Goal: Navigation & Orientation: Find specific page/section

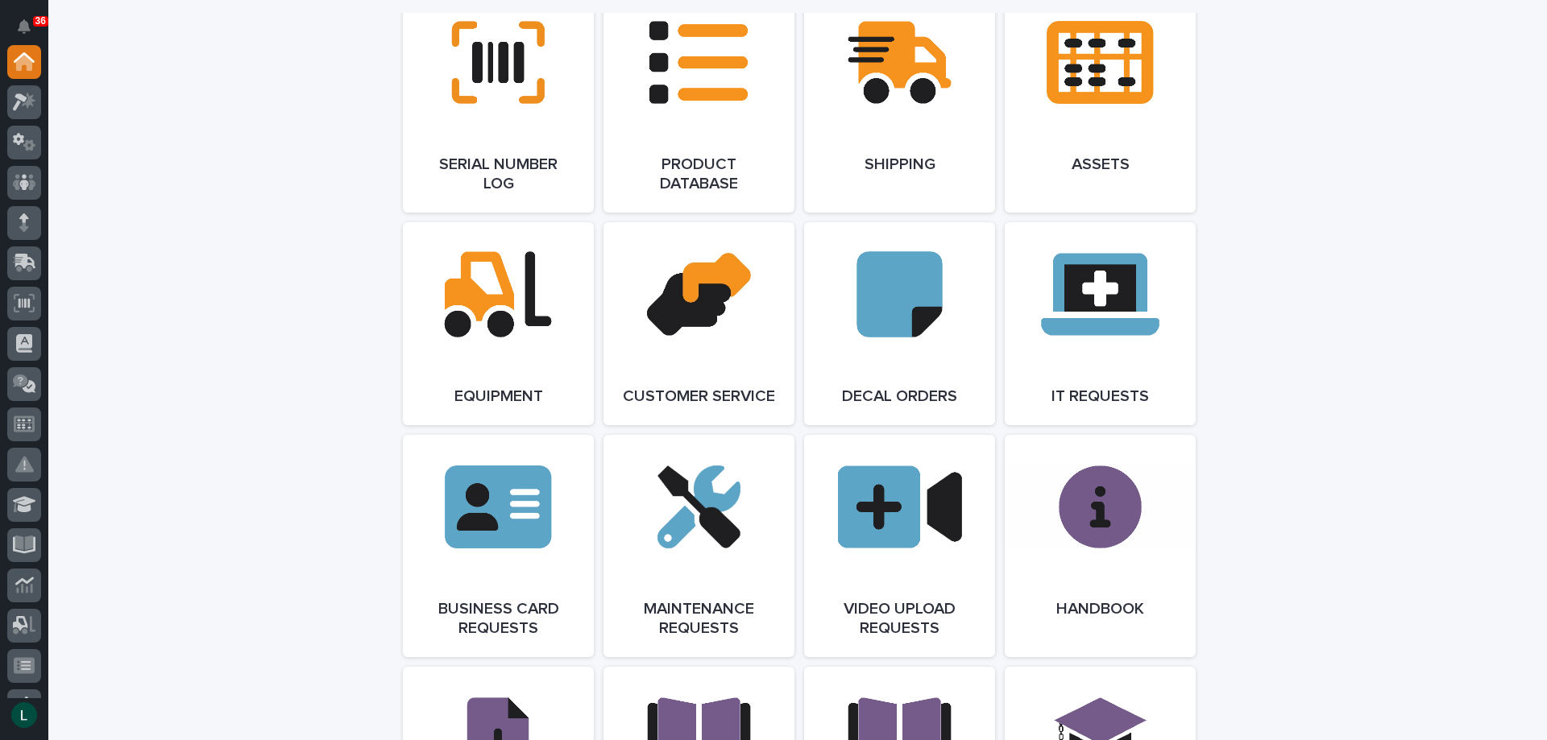
scroll to position [1772, 0]
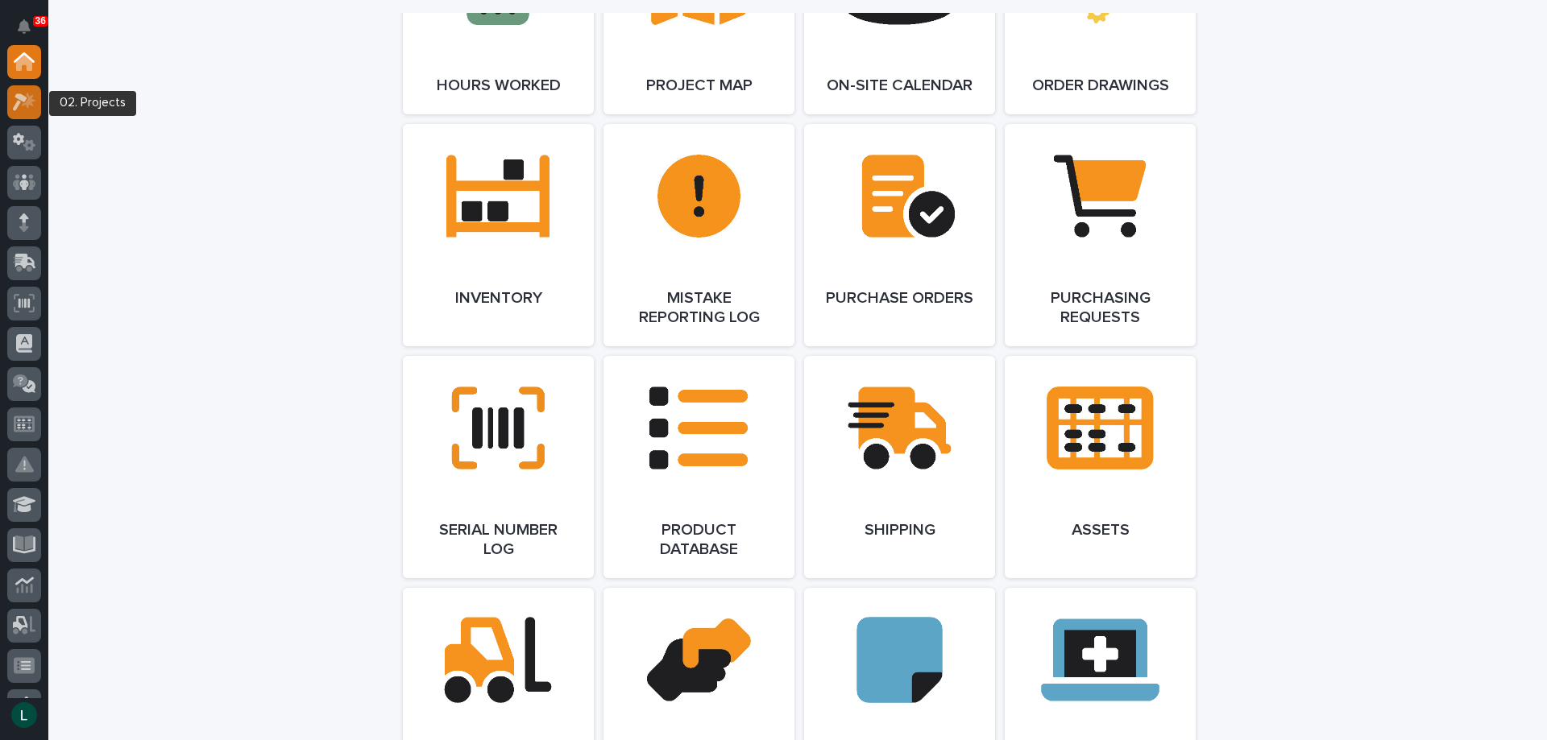
click at [21, 102] on icon at bounding box center [24, 102] width 23 height 19
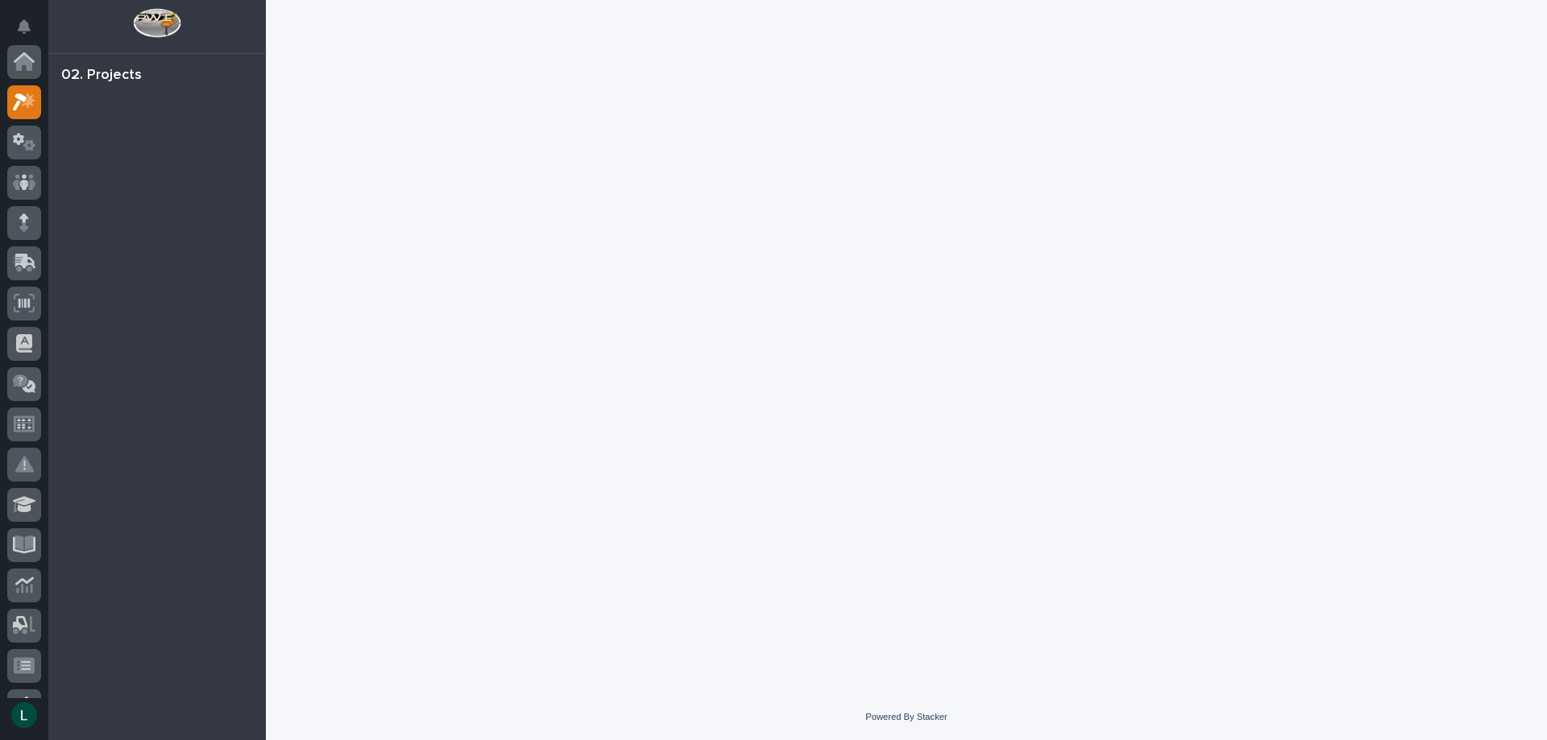
scroll to position [40, 0]
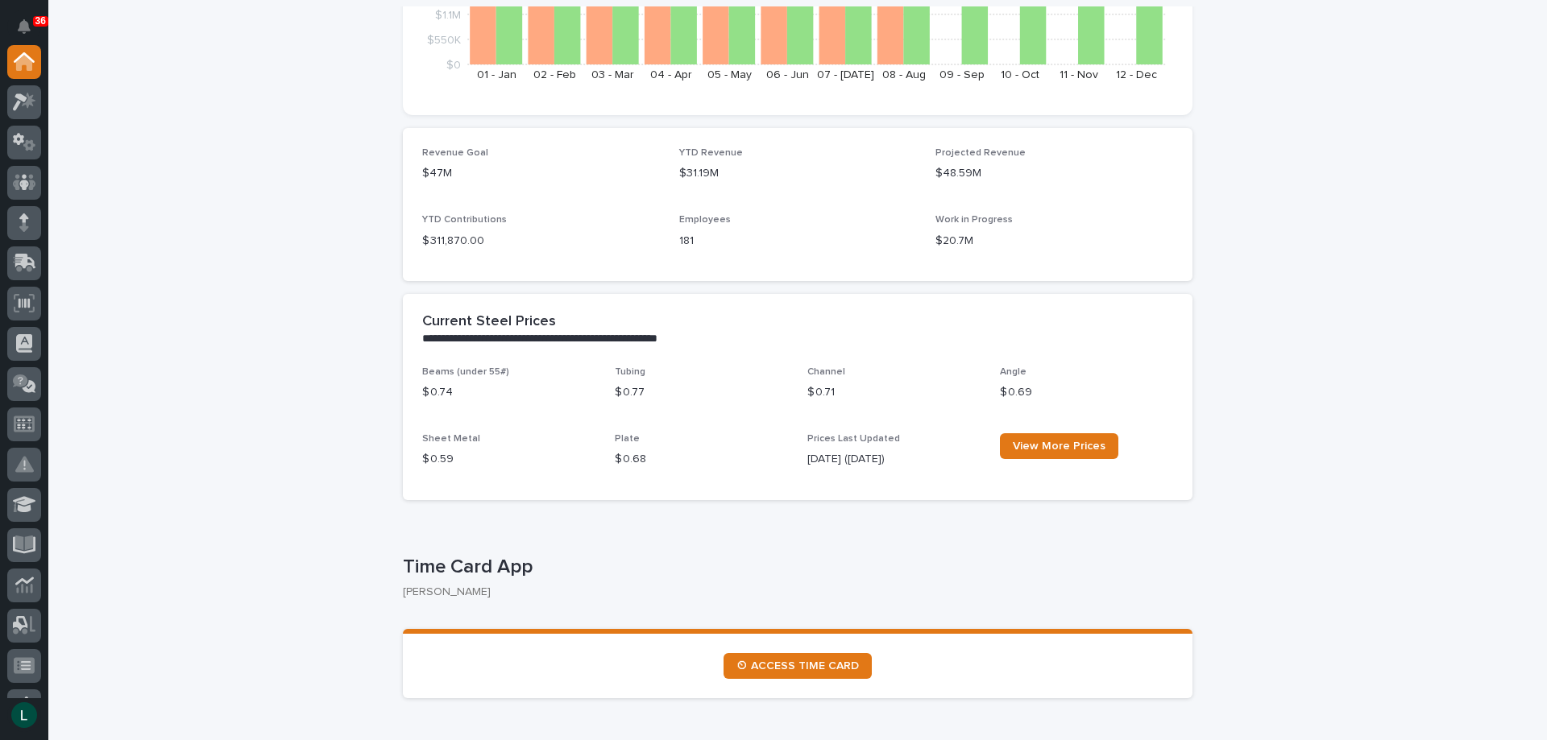
scroll to position [403, 0]
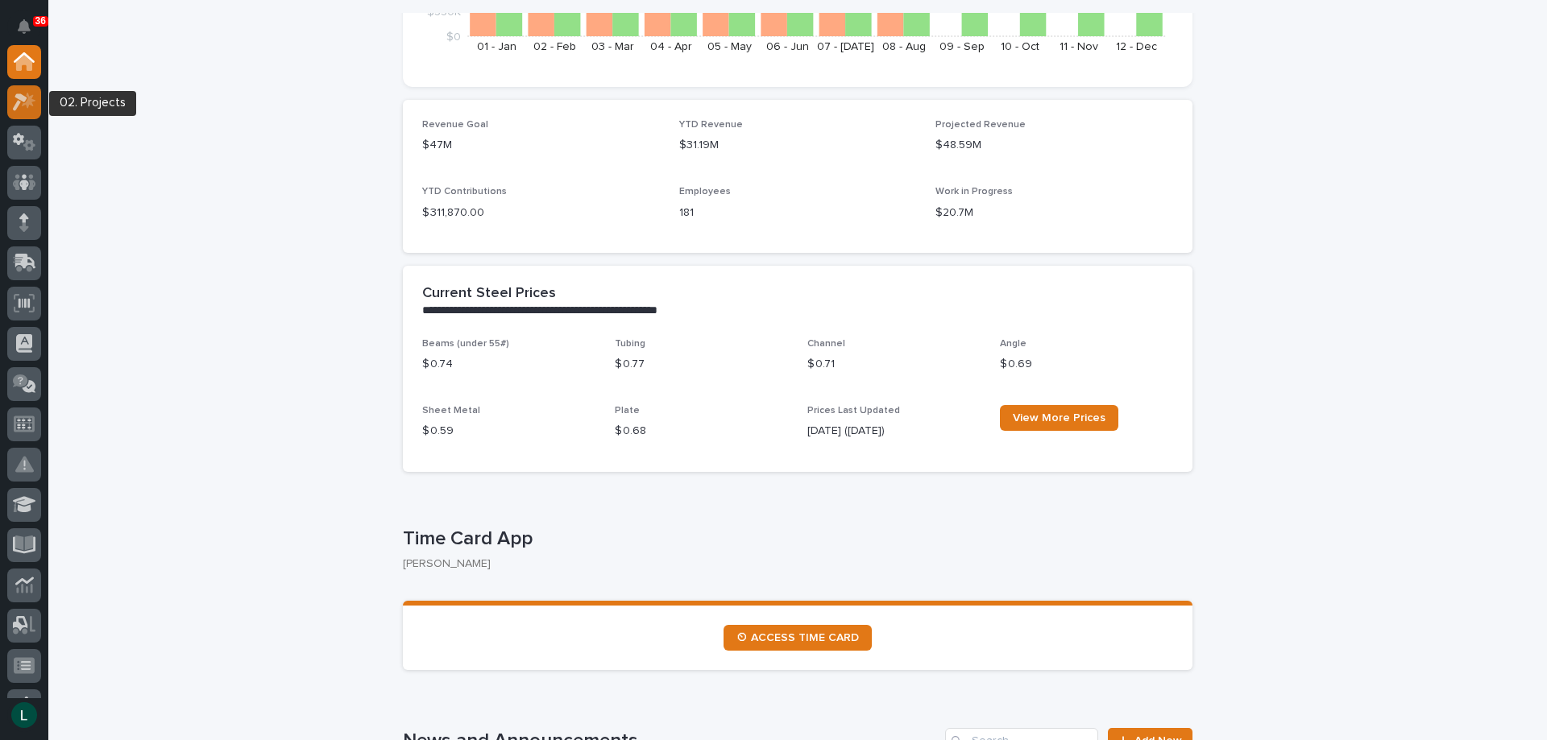
click at [29, 94] on icon at bounding box center [24, 102] width 23 height 19
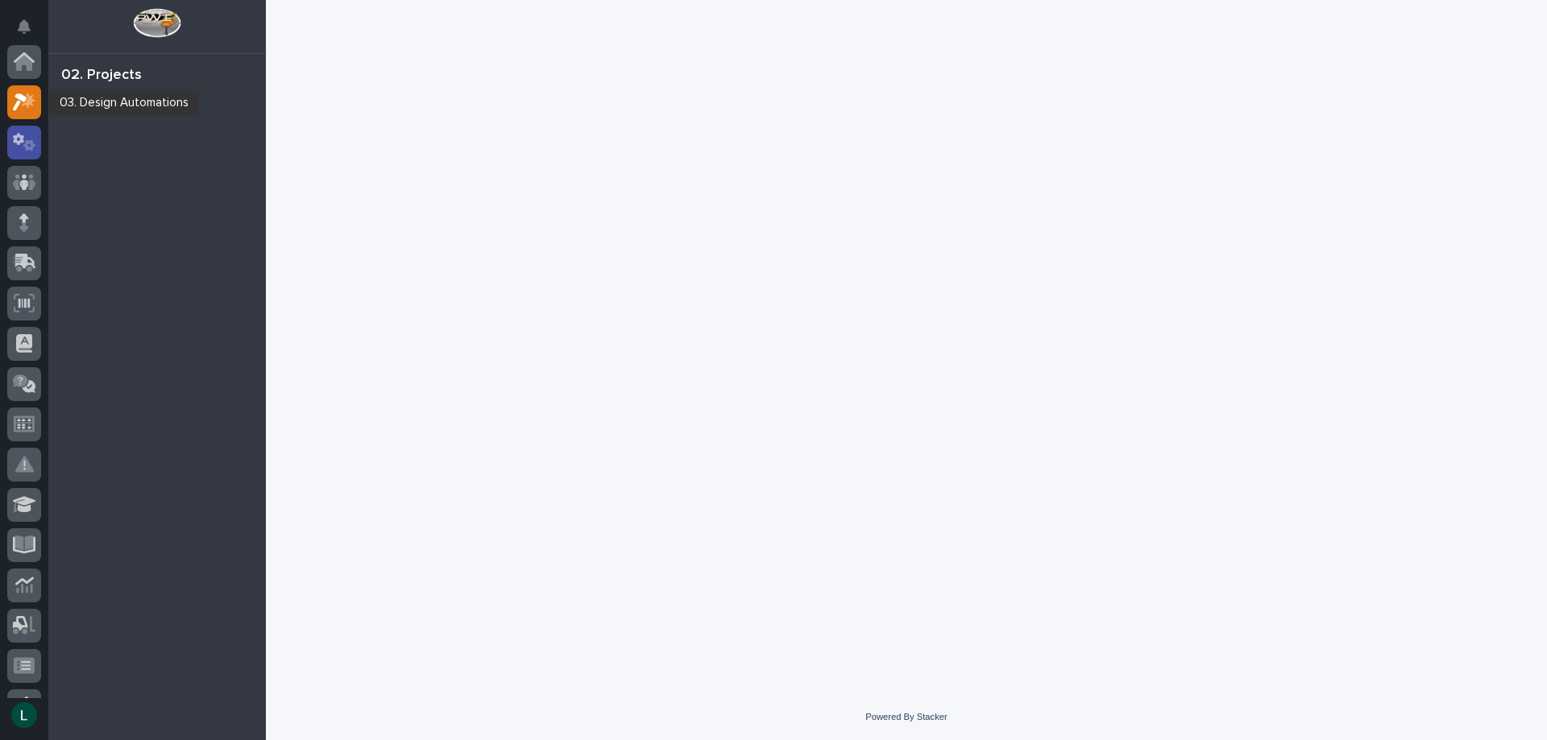
scroll to position [40, 0]
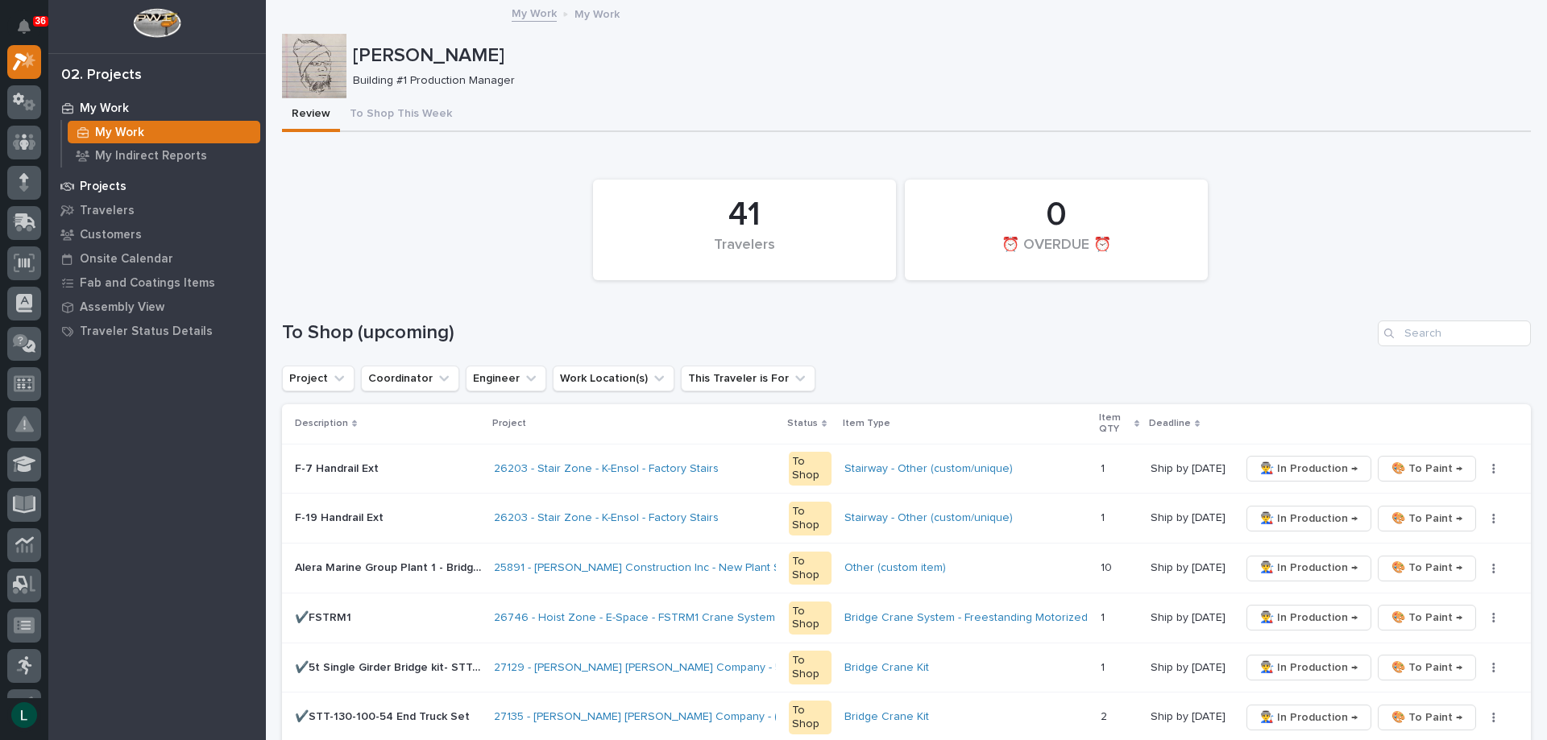
click at [119, 180] on p "Projects" at bounding box center [103, 187] width 47 height 15
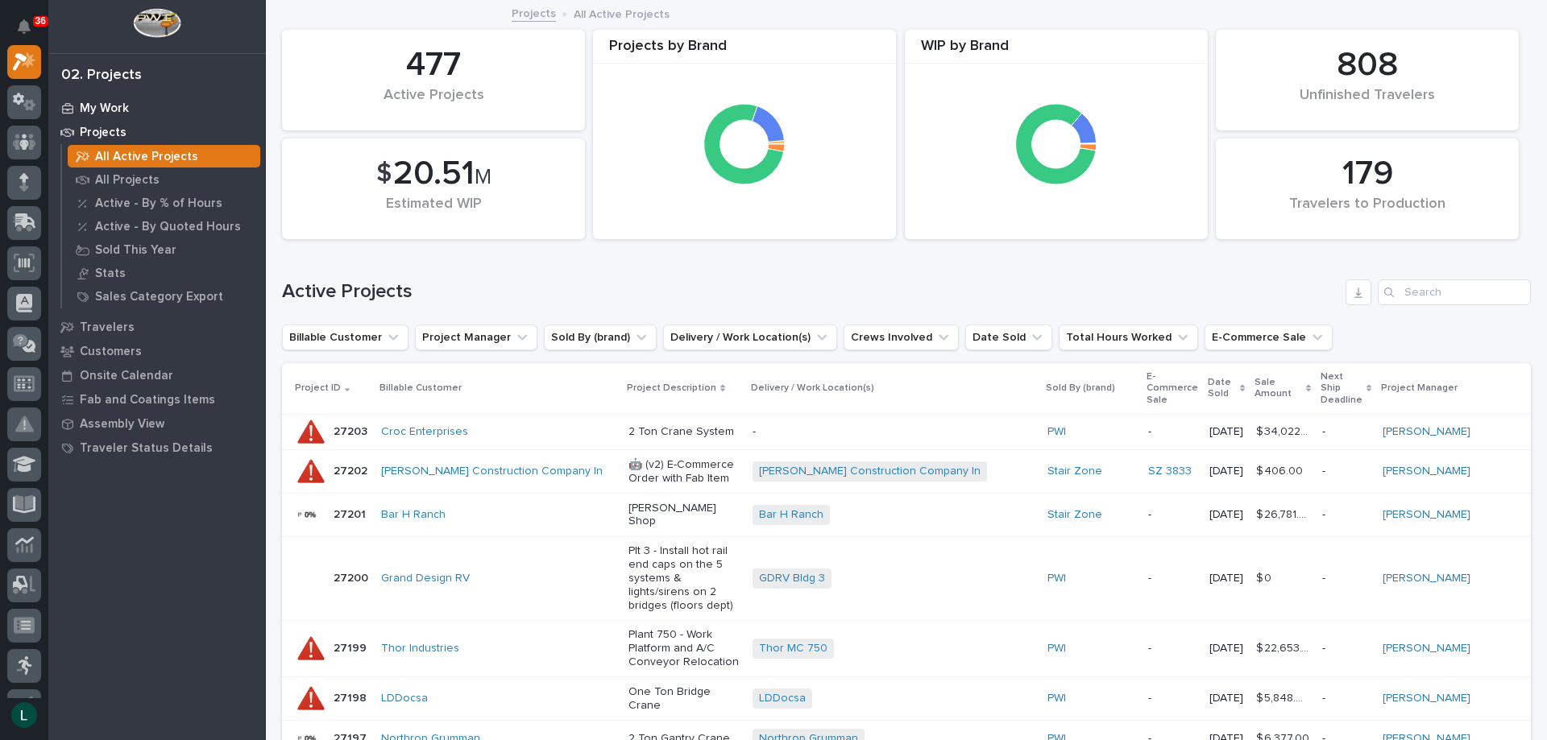
click at [87, 110] on p "My Work" at bounding box center [104, 109] width 49 height 15
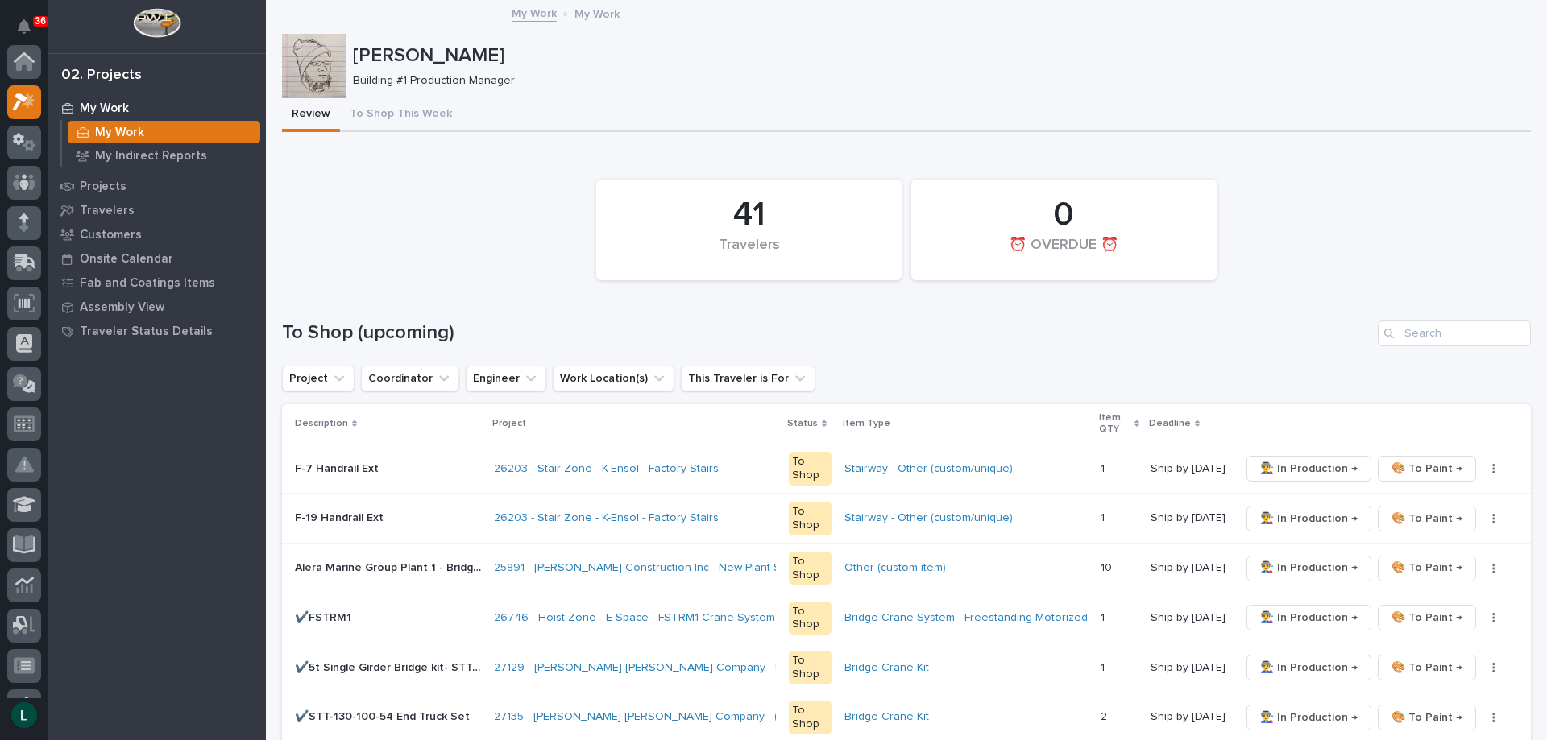
scroll to position [40, 0]
click at [110, 106] on p "My Work" at bounding box center [104, 109] width 49 height 15
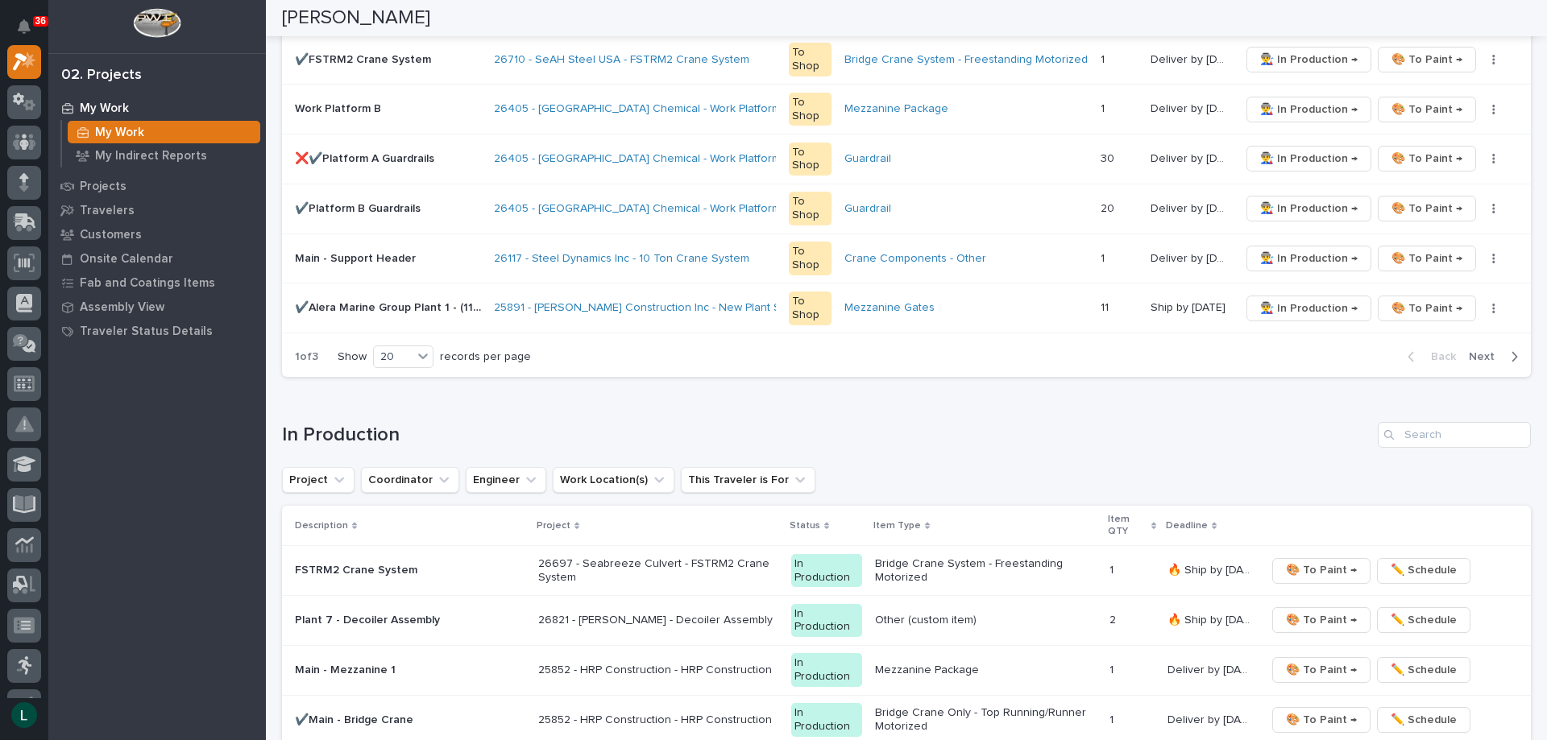
scroll to position [1084, 0]
